Goal: Contribute content: Add original content to the website for others to see

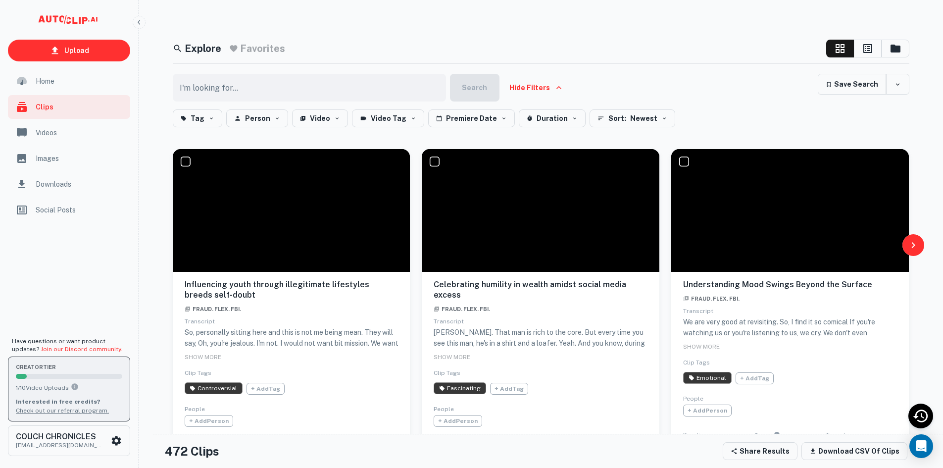
click at [54, 378] on div "scrollable content" at bounding box center [69, 376] width 106 height 5
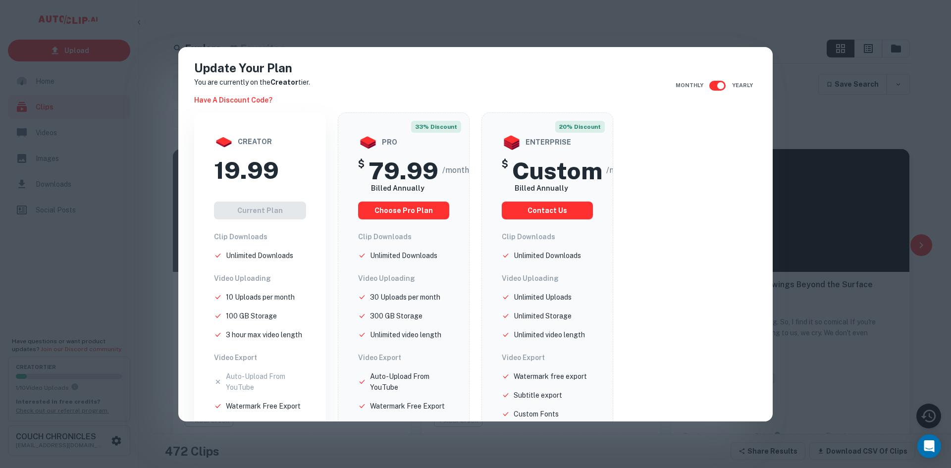
click at [80, 142] on div "Update Your Plan You are currently on the Creator tier. Have a discount code? M…" at bounding box center [475, 234] width 951 height 468
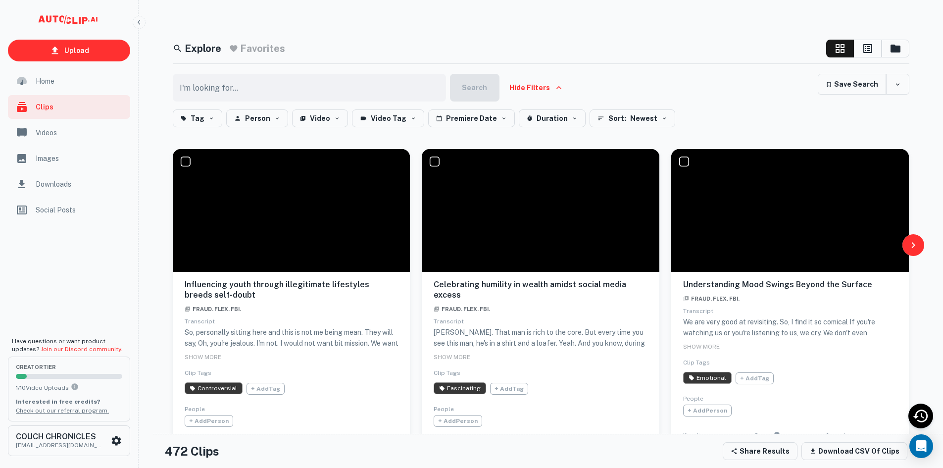
click at [50, 79] on span "Home" at bounding box center [80, 81] width 89 height 11
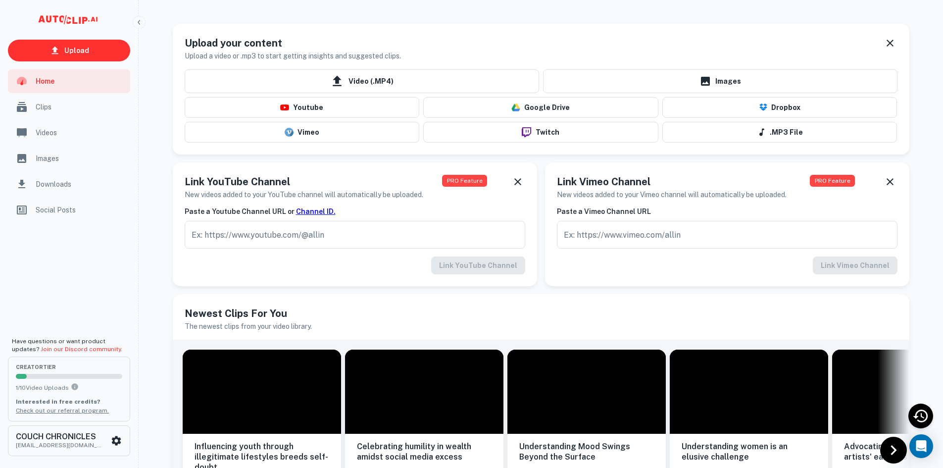
click at [43, 128] on span "Videos" at bounding box center [80, 132] width 89 height 11
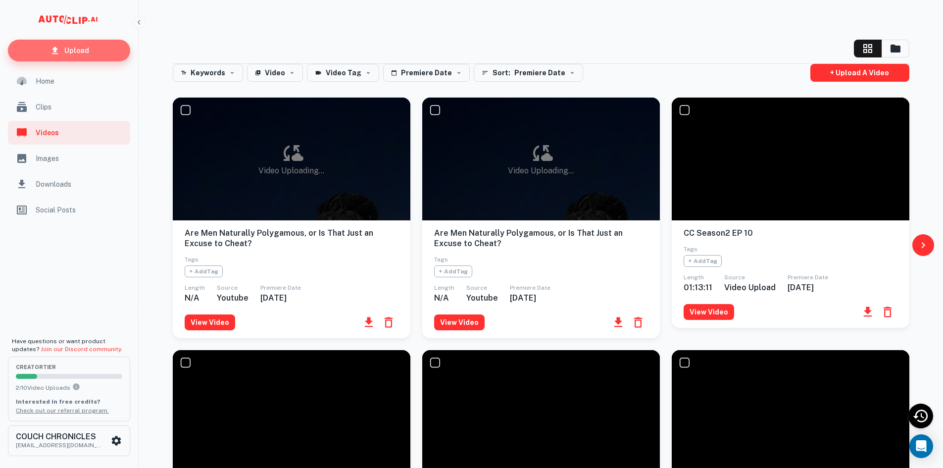
click at [114, 45] on link "Upload" at bounding box center [69, 51] width 122 height 22
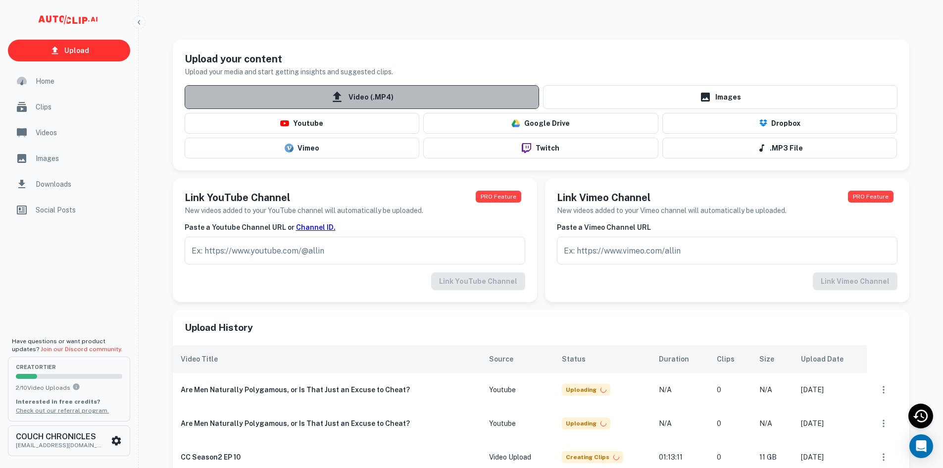
click at [331, 95] on icon at bounding box center [337, 97] width 15 height 15
click at [0, 0] on input "Video (.MP4)" at bounding box center [0, 0] width 0 height 0
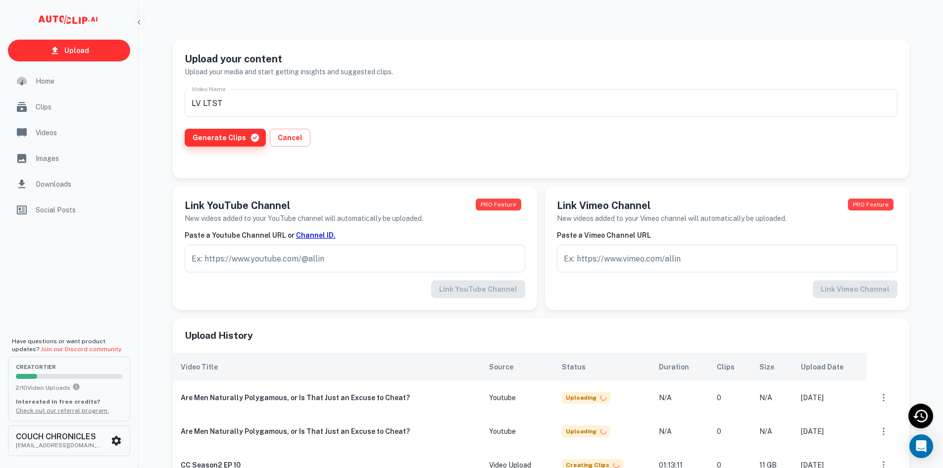
click at [224, 141] on button "Generate Clips" at bounding box center [225, 138] width 81 height 18
